Goal: Navigation & Orientation: Find specific page/section

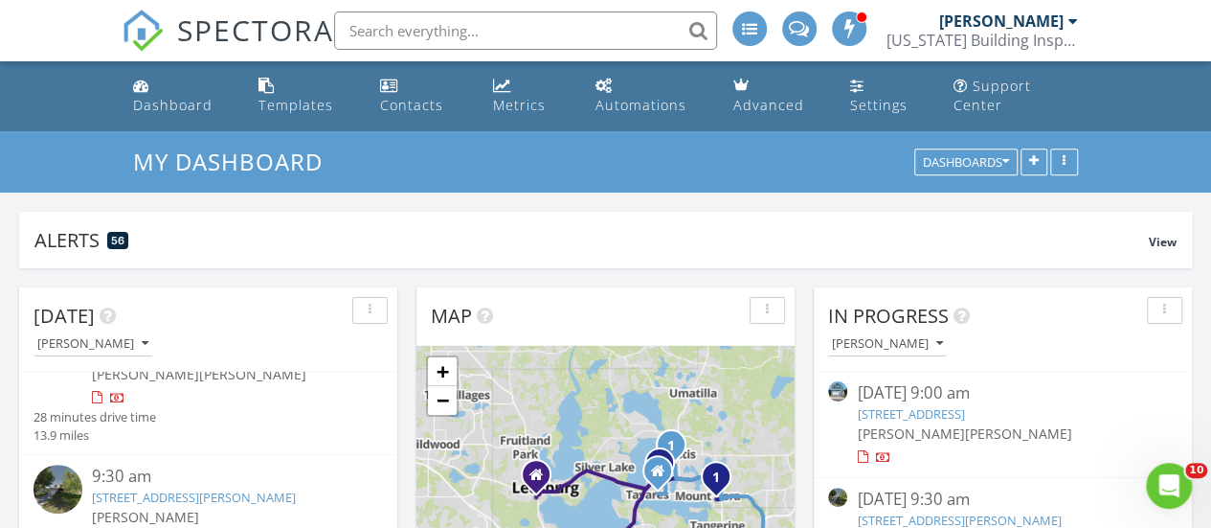
scroll to position [216, 0]
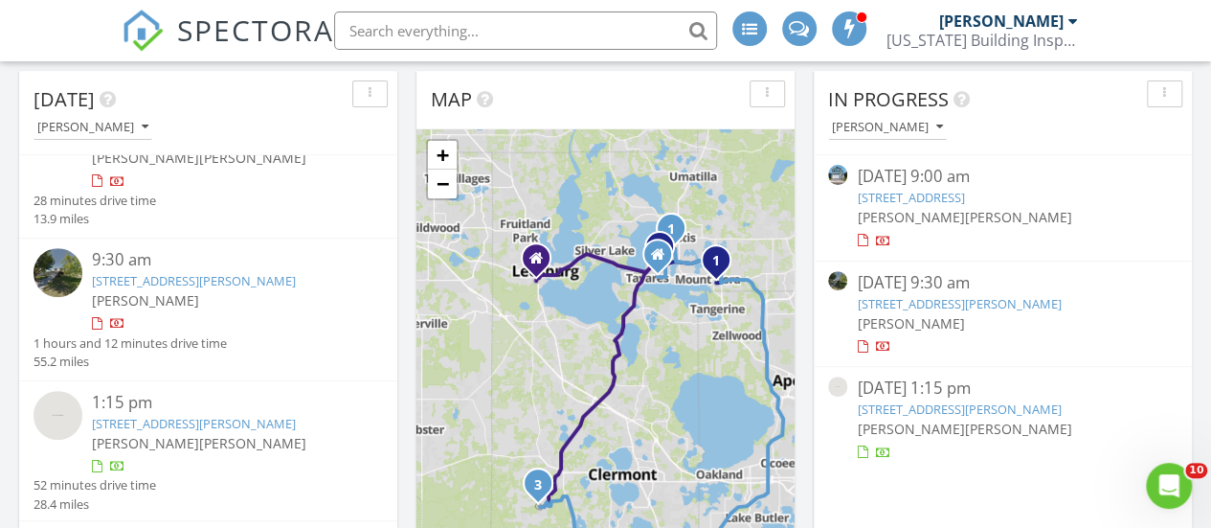
click at [143, 279] on link "221 Sunset Ct, Davenport, FL 33837" at bounding box center [194, 280] width 204 height 17
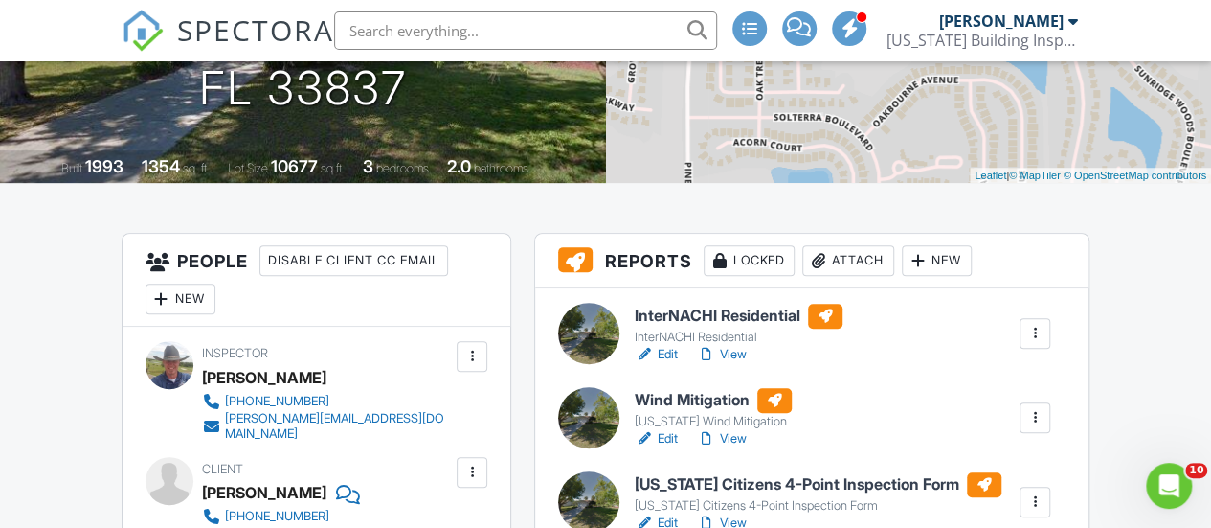
scroll to position [397, 0]
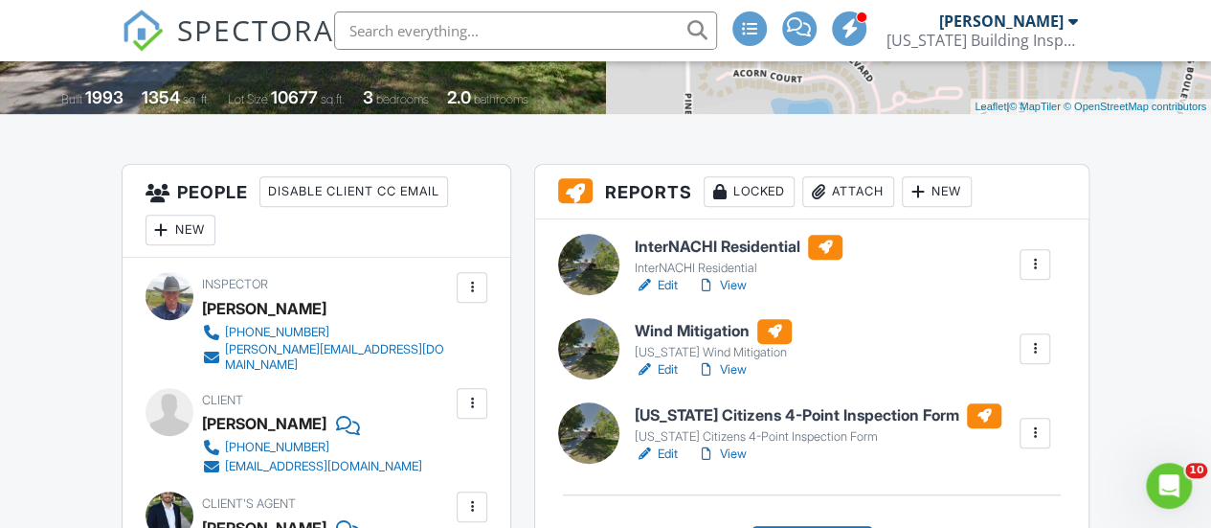
click at [728, 295] on link "View" at bounding box center [722, 285] width 50 height 19
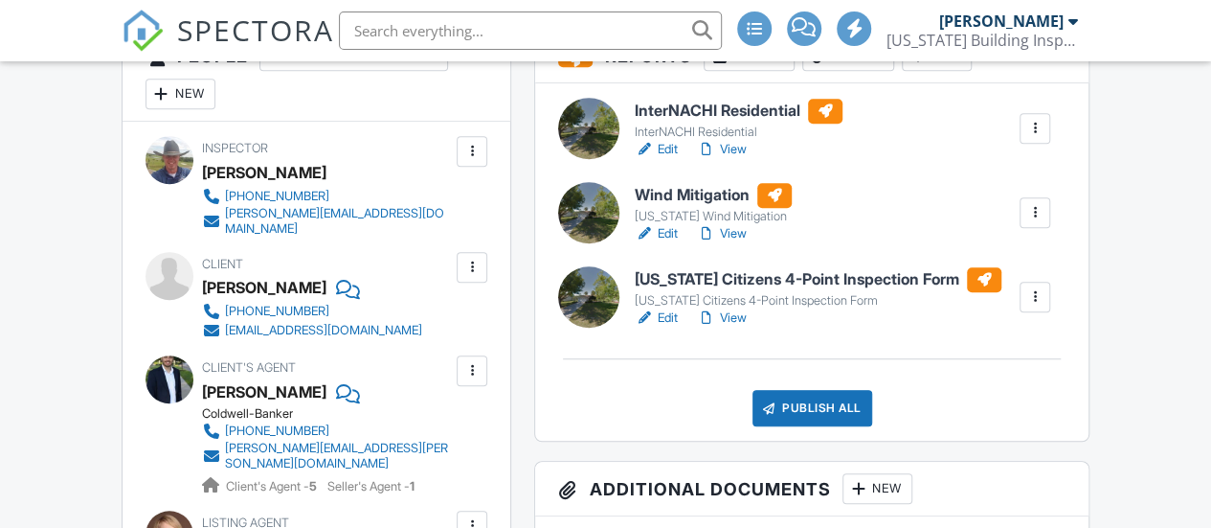
click at [730, 243] on link "View" at bounding box center [722, 233] width 50 height 19
click at [737, 328] on link "View" at bounding box center [722, 317] width 50 height 19
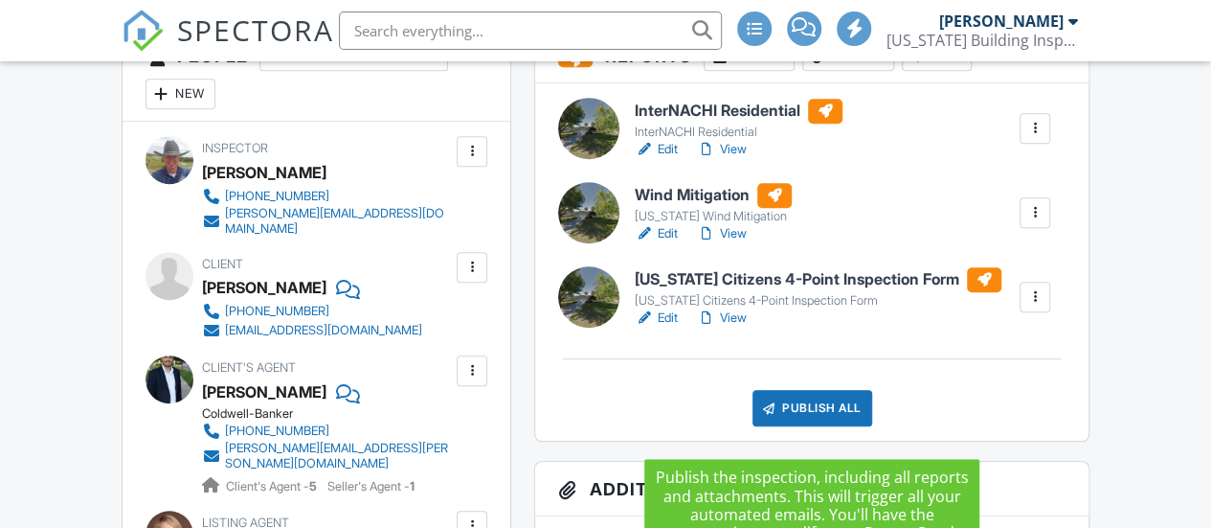
click at [806, 419] on div "Publish All" at bounding box center [813, 408] width 120 height 36
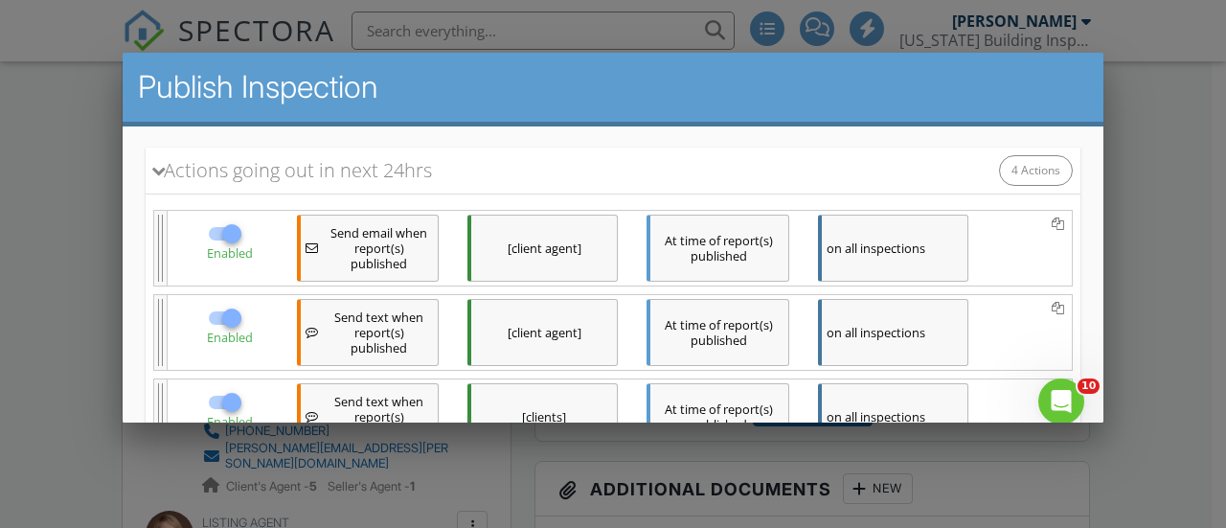
scroll to position [518, 0]
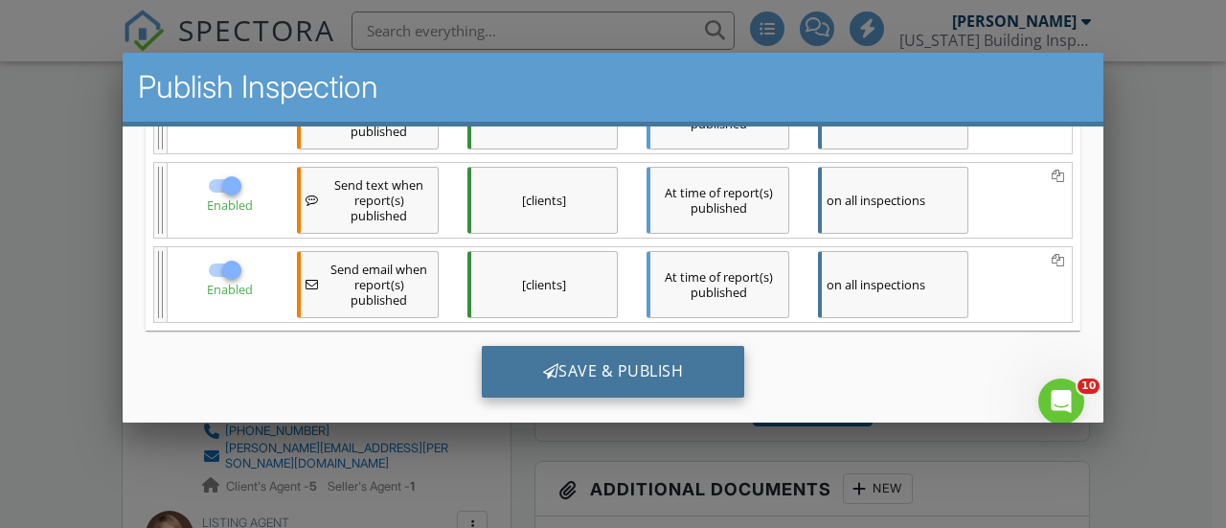
click at [543, 365] on div at bounding box center [551, 370] width 16 height 15
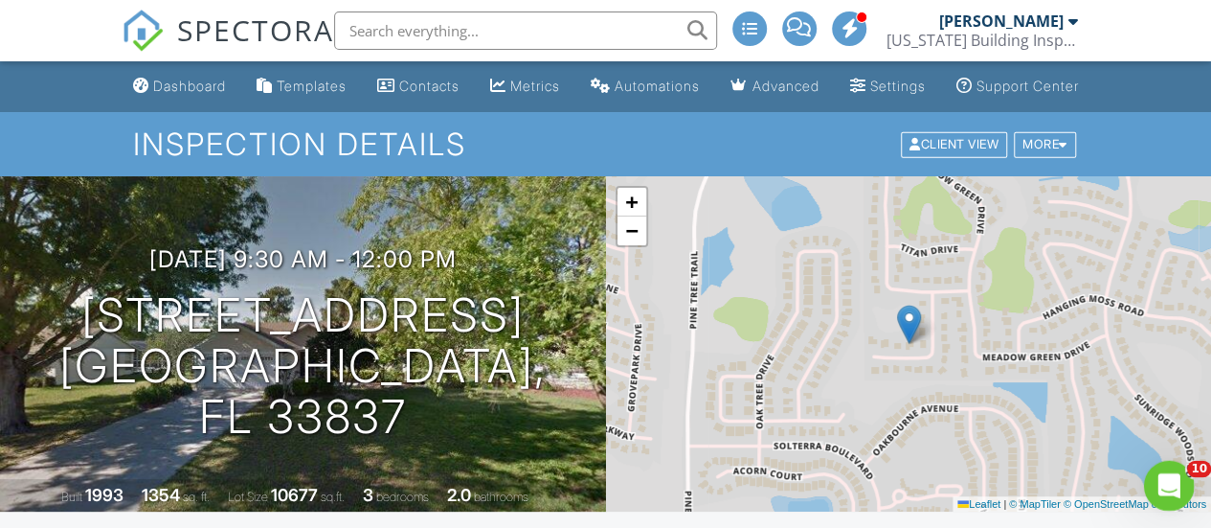
click at [1165, 484] on icon "Open Intercom Messenger" at bounding box center [1167, 483] width 32 height 32
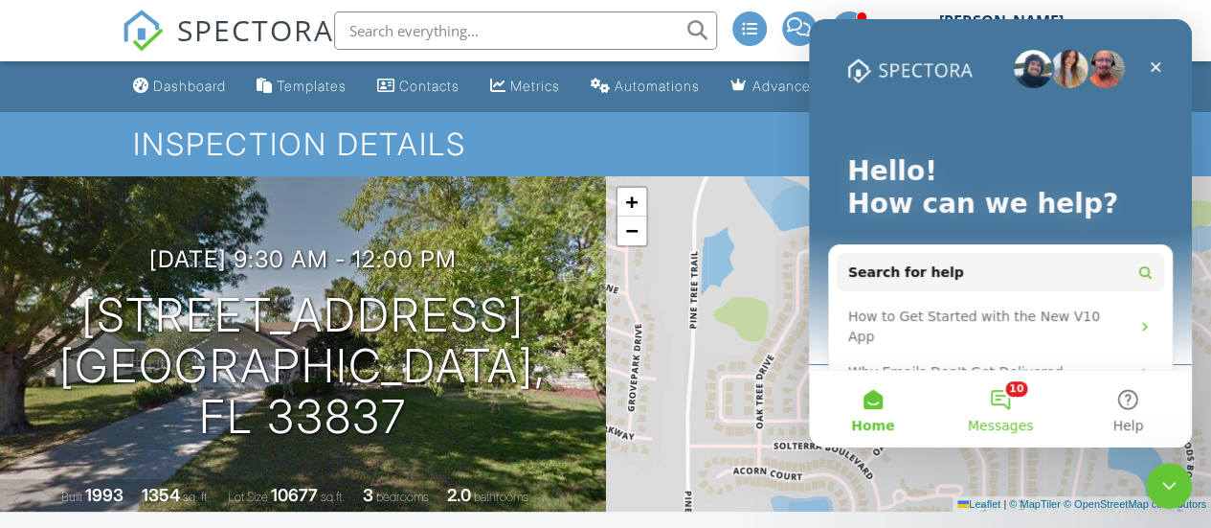
click at [1007, 399] on button "10 Messages" at bounding box center [1000, 409] width 127 height 77
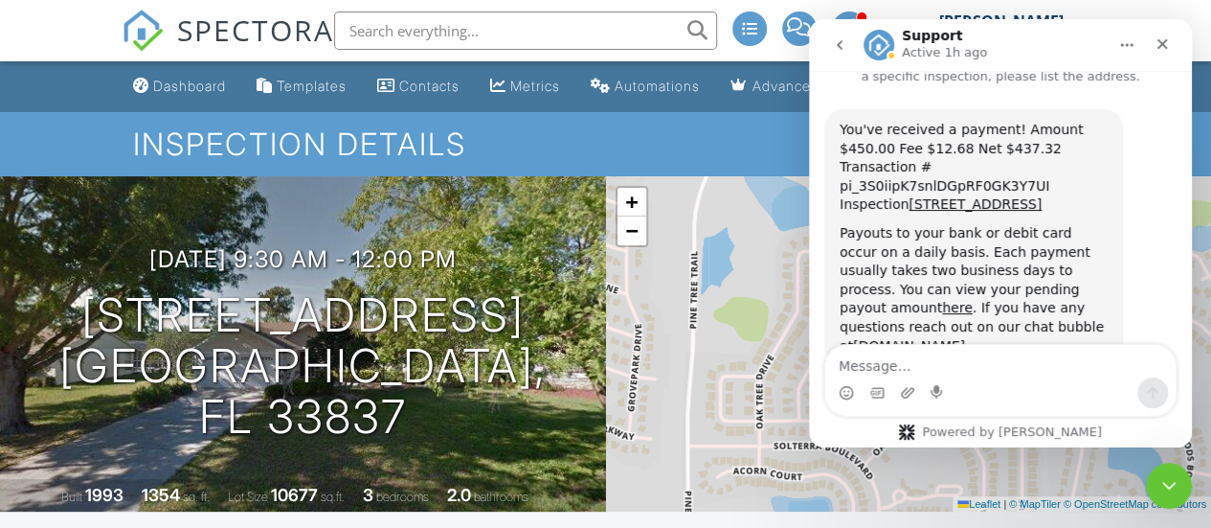
scroll to position [63, 0]
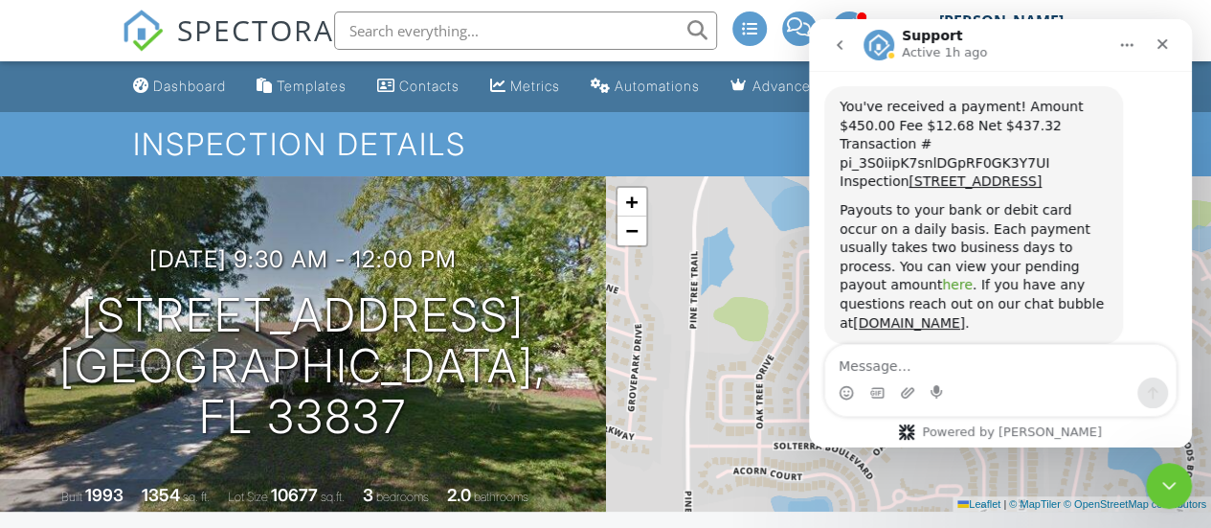
click at [973, 277] on link "here" at bounding box center [957, 284] width 31 height 15
click at [1165, 48] on icon "Close" at bounding box center [1162, 43] width 15 height 15
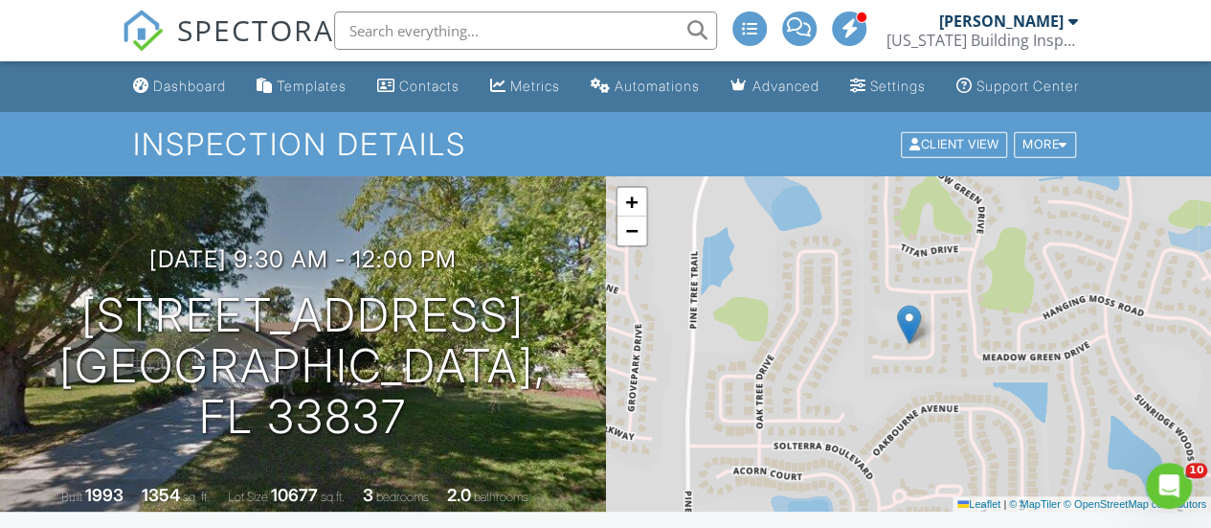
click at [422, 34] on input "text" at bounding box center [525, 30] width 383 height 38
paste input "2022 Guava Lane"
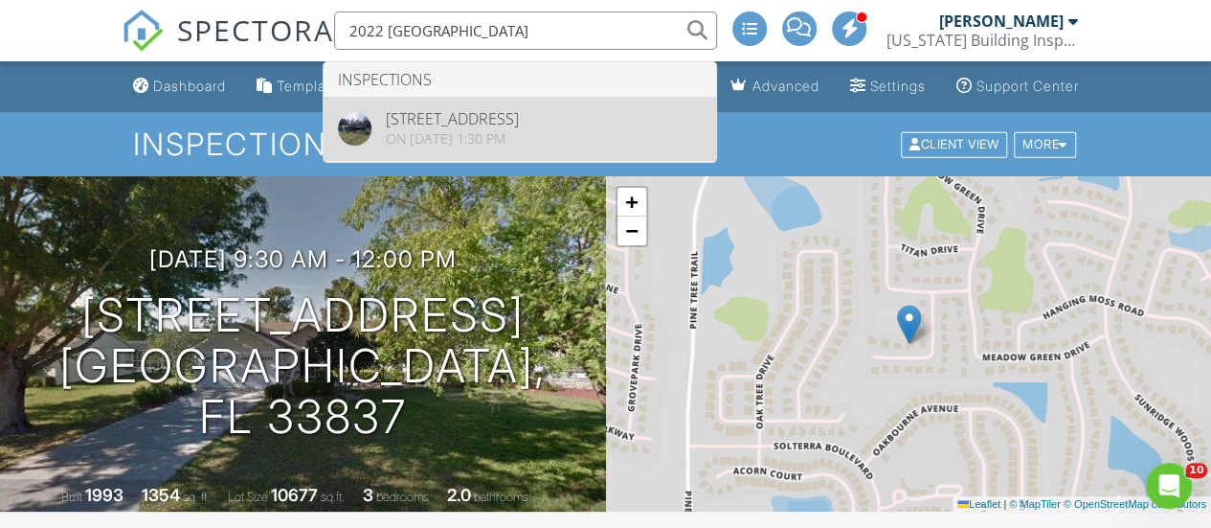
type input "2022 Guava Lane"
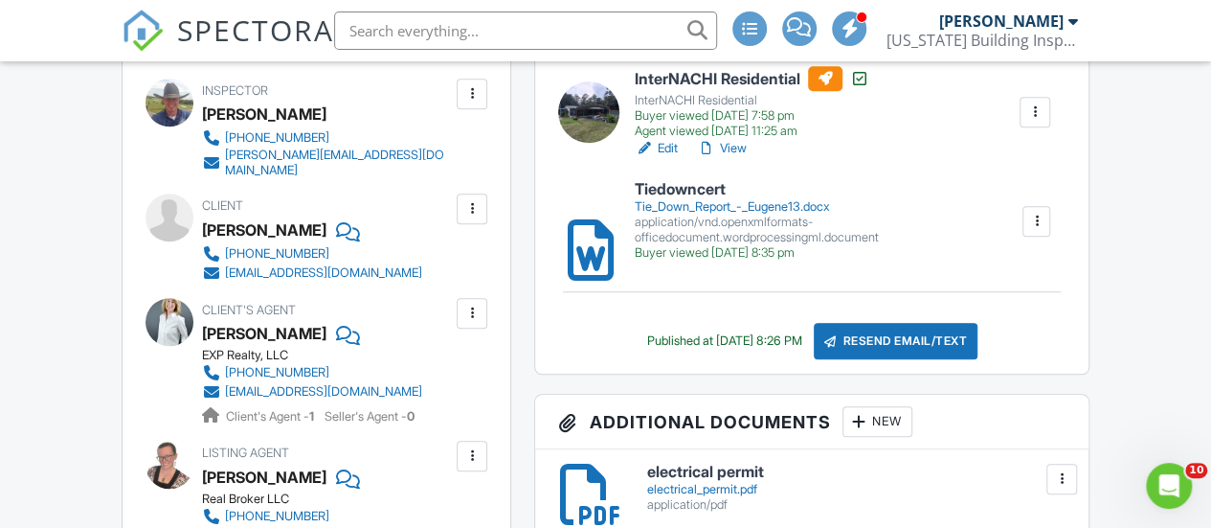
scroll to position [704, 0]
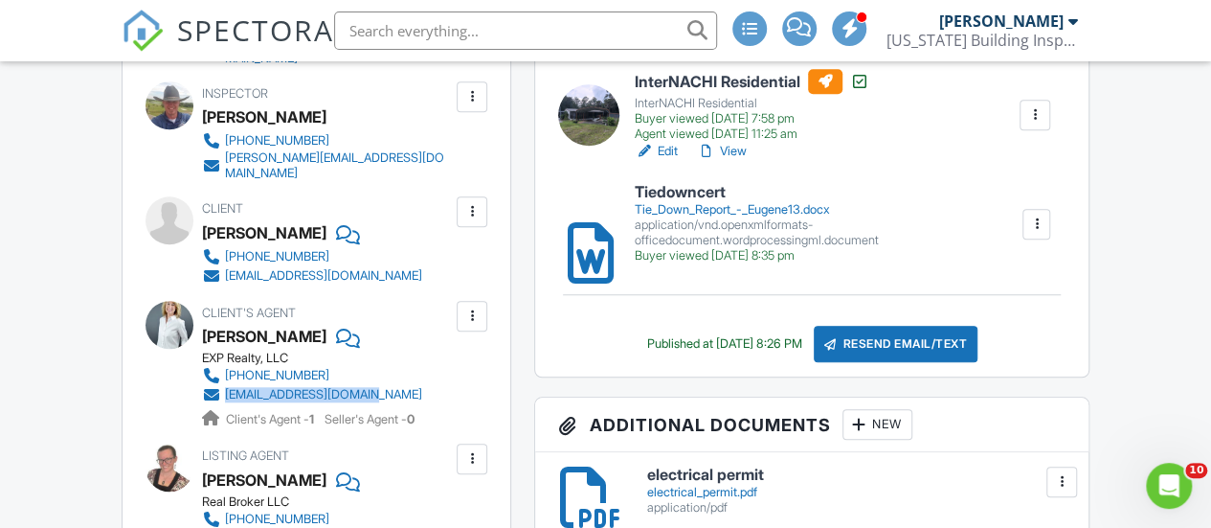
drag, startPoint x: 437, startPoint y: 381, endPoint x: 224, endPoint y: 389, distance: 212.7
click at [224, 389] on div "EXP Realty, LLC 407-690-6738 stacyrcoburn@gmail.com Client's Agent - 1 Seller's…" at bounding box center [320, 390] width 236 height 78
click at [299, 269] on div "smp02200@gmail.com" at bounding box center [323, 275] width 197 height 15
drag, startPoint x: 384, startPoint y: 276, endPoint x: 225, endPoint y: 273, distance: 159.0
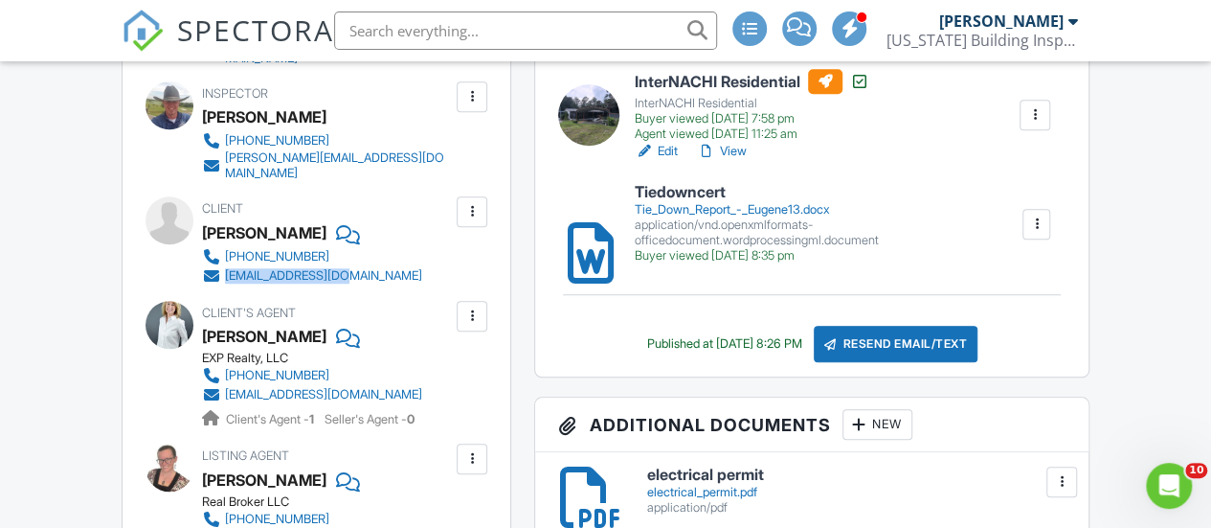
click at [225, 273] on div "Client Shanna Perry 802-330-6487 smp02200@gmail.com" at bounding box center [358, 240] width 312 height 88
click at [433, 32] on input "text" at bounding box center [525, 30] width 383 height 38
paste input "4114 Dove Valley Ln"
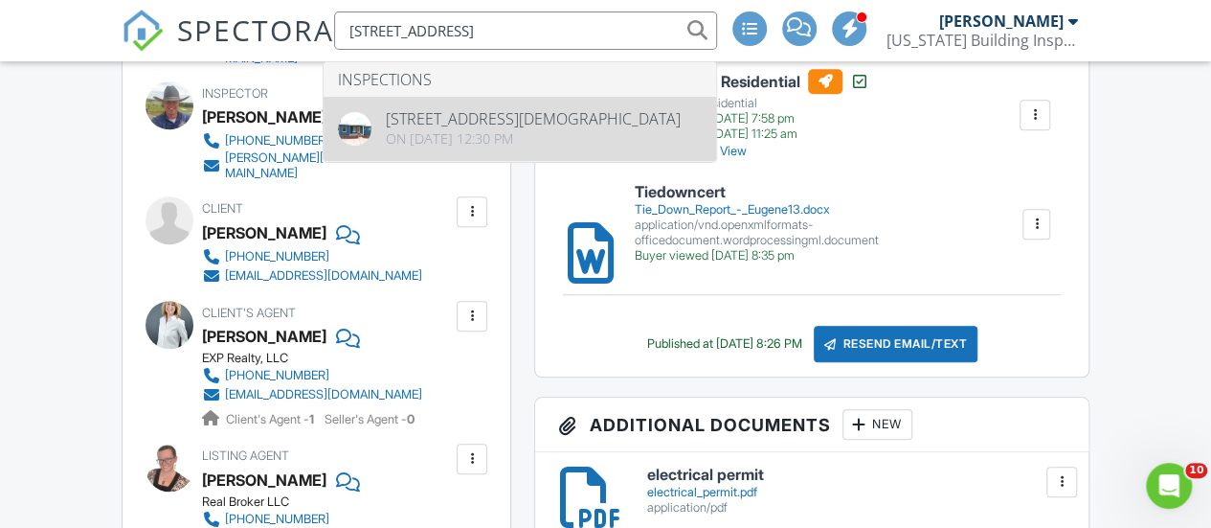
type input "4114 Dove Valley Ln"
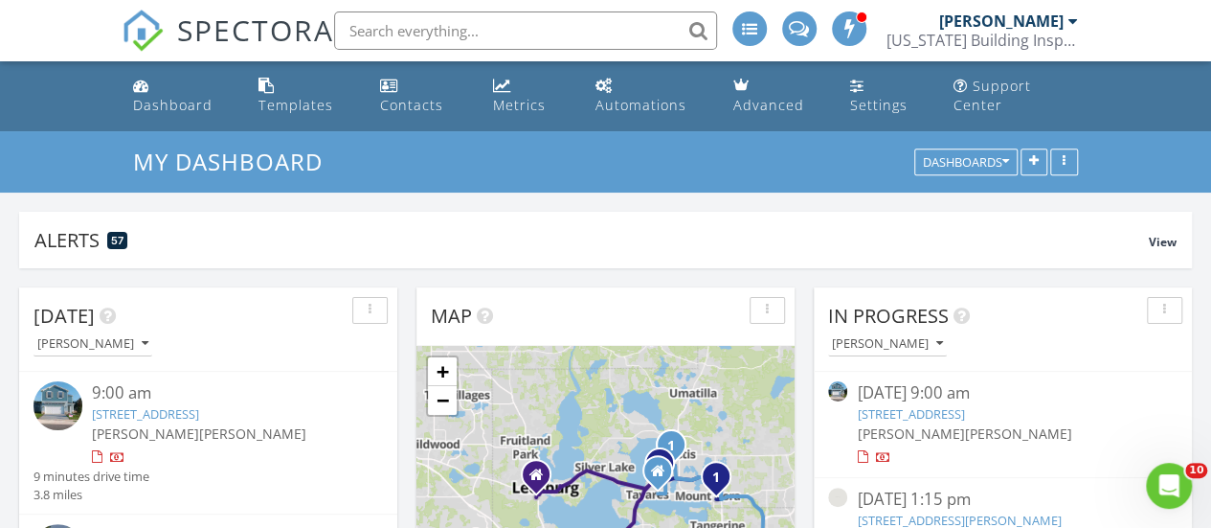
scroll to position [105, 0]
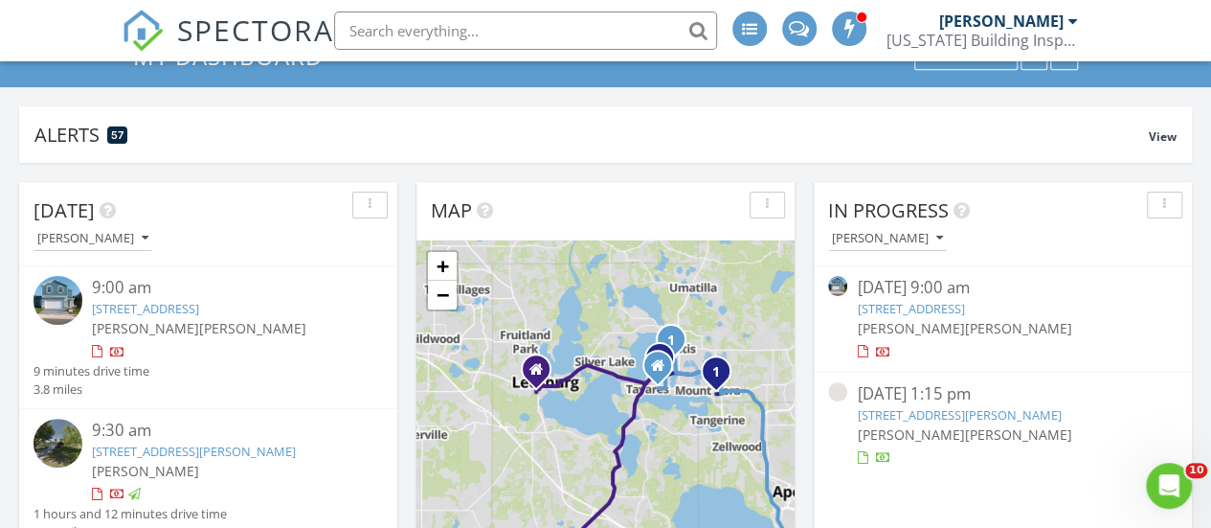
click at [182, 305] on link "[STREET_ADDRESS]" at bounding box center [145, 308] width 107 height 17
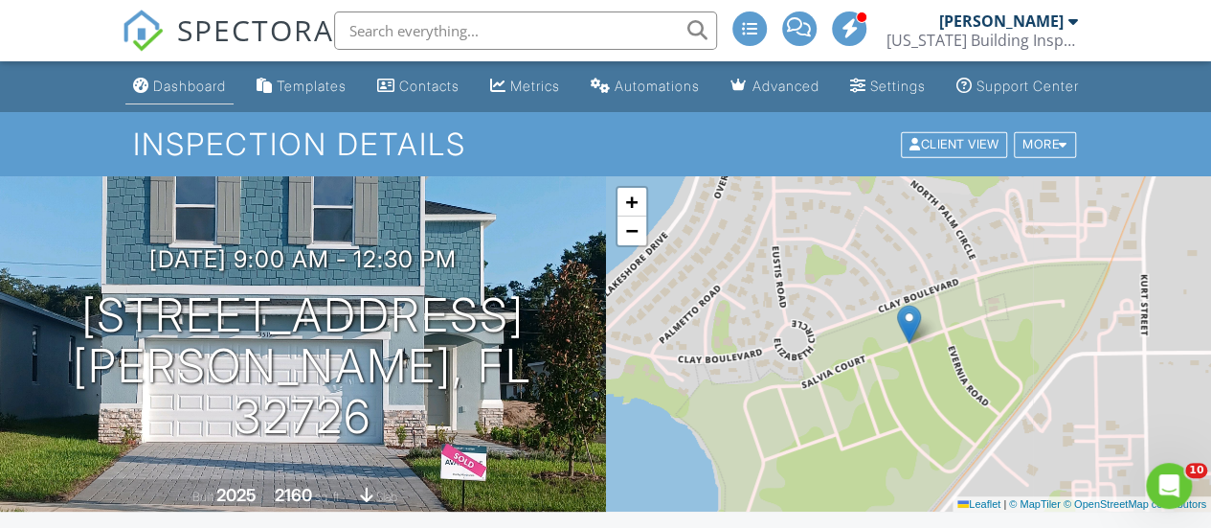
click at [160, 94] on div "Dashboard" at bounding box center [189, 86] width 73 height 16
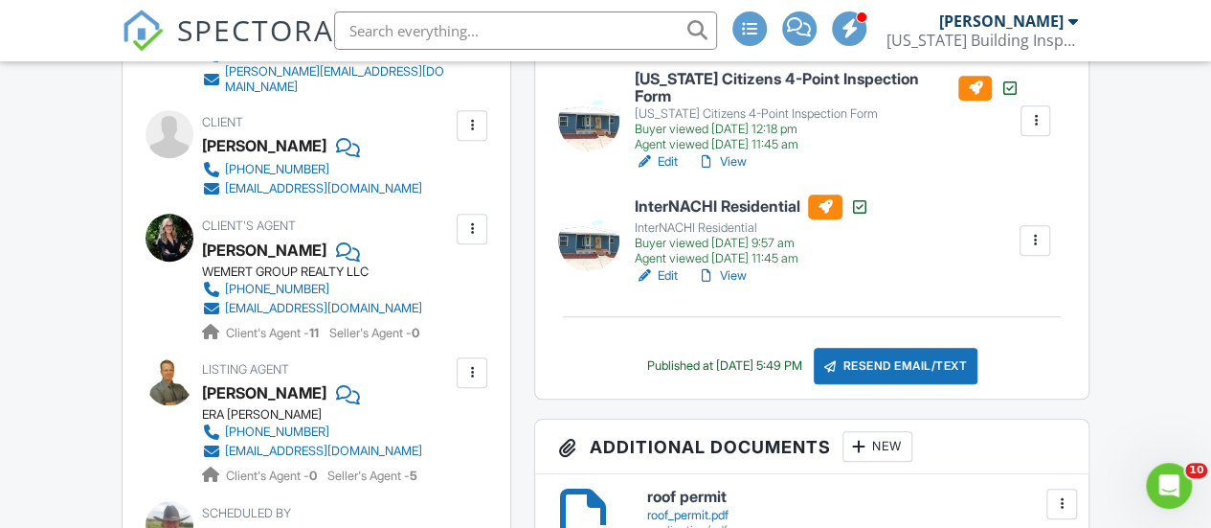
drag, startPoint x: 445, startPoint y: 311, endPoint x: 221, endPoint y: 313, distance: 224.1
click at [221, 313] on div "Client's Agent [PERSON_NAME] WEMERT GROUP REALTY LLC [PHONE_NUMBER] [EMAIL_ADDR…" at bounding box center [358, 278] width 312 height 128
click at [329, 196] on div "aandrews1198@gmail.com" at bounding box center [323, 188] width 197 height 15
click at [425, 30] on input "text" at bounding box center [525, 30] width 383 height 38
paste input "[STREET_ADDRESS]"
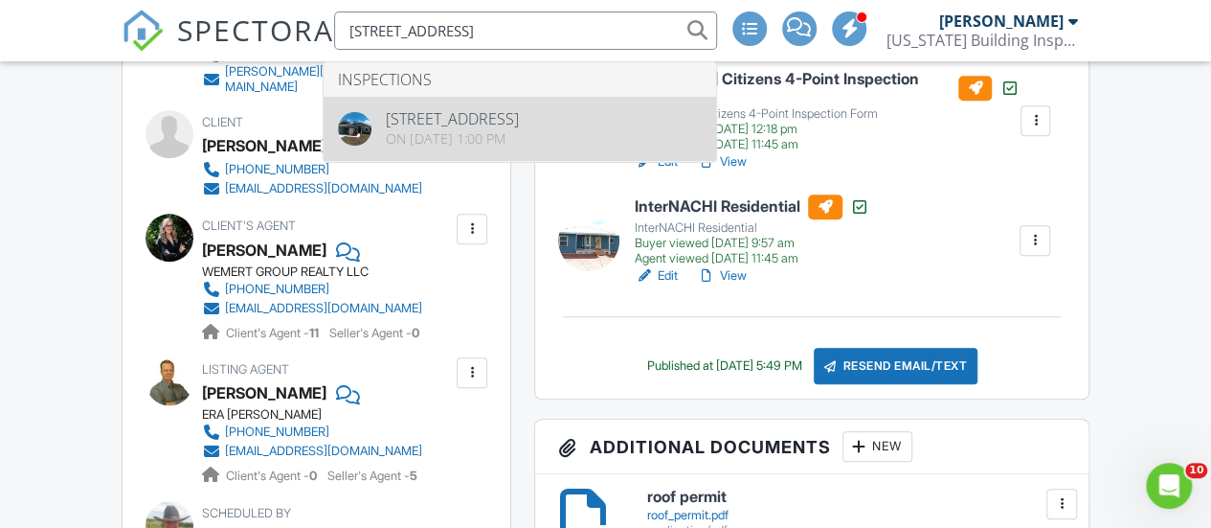
type input "[STREET_ADDRESS]"
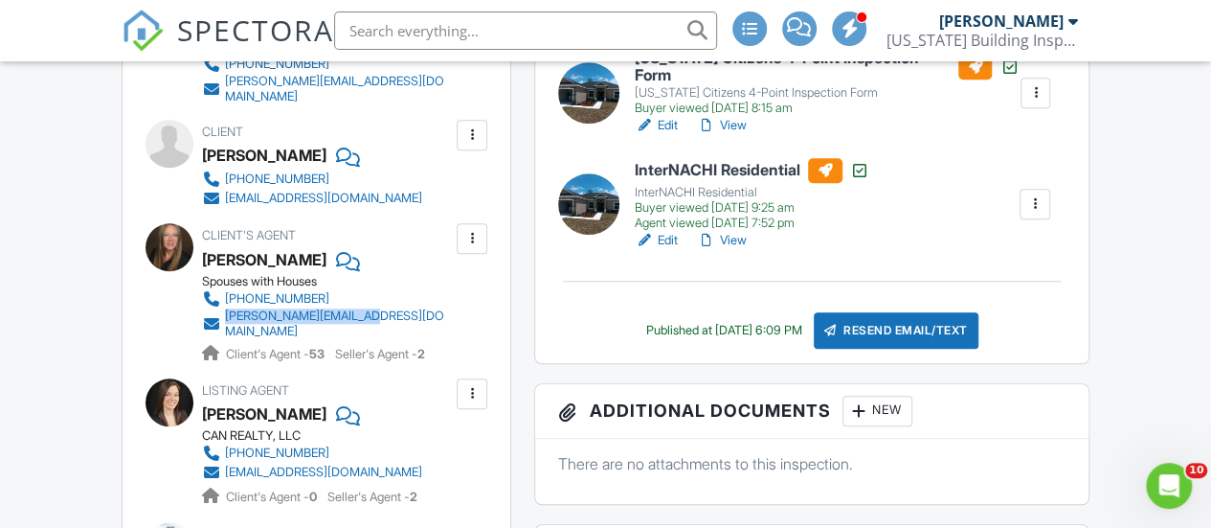
drag, startPoint x: 473, startPoint y: 319, endPoint x: 220, endPoint y: 325, distance: 252.9
click at [220, 325] on div "Client's Agent [PERSON_NAME] Spouses with Houses [PHONE_NUMBER] [PERSON_NAME][E…" at bounding box center [373, 293] width 343 height 140
click at [312, 206] on div "[EMAIL_ADDRESS][DOMAIN_NAME]" at bounding box center [323, 198] width 197 height 15
